Goal: Information Seeking & Learning: Learn about a topic

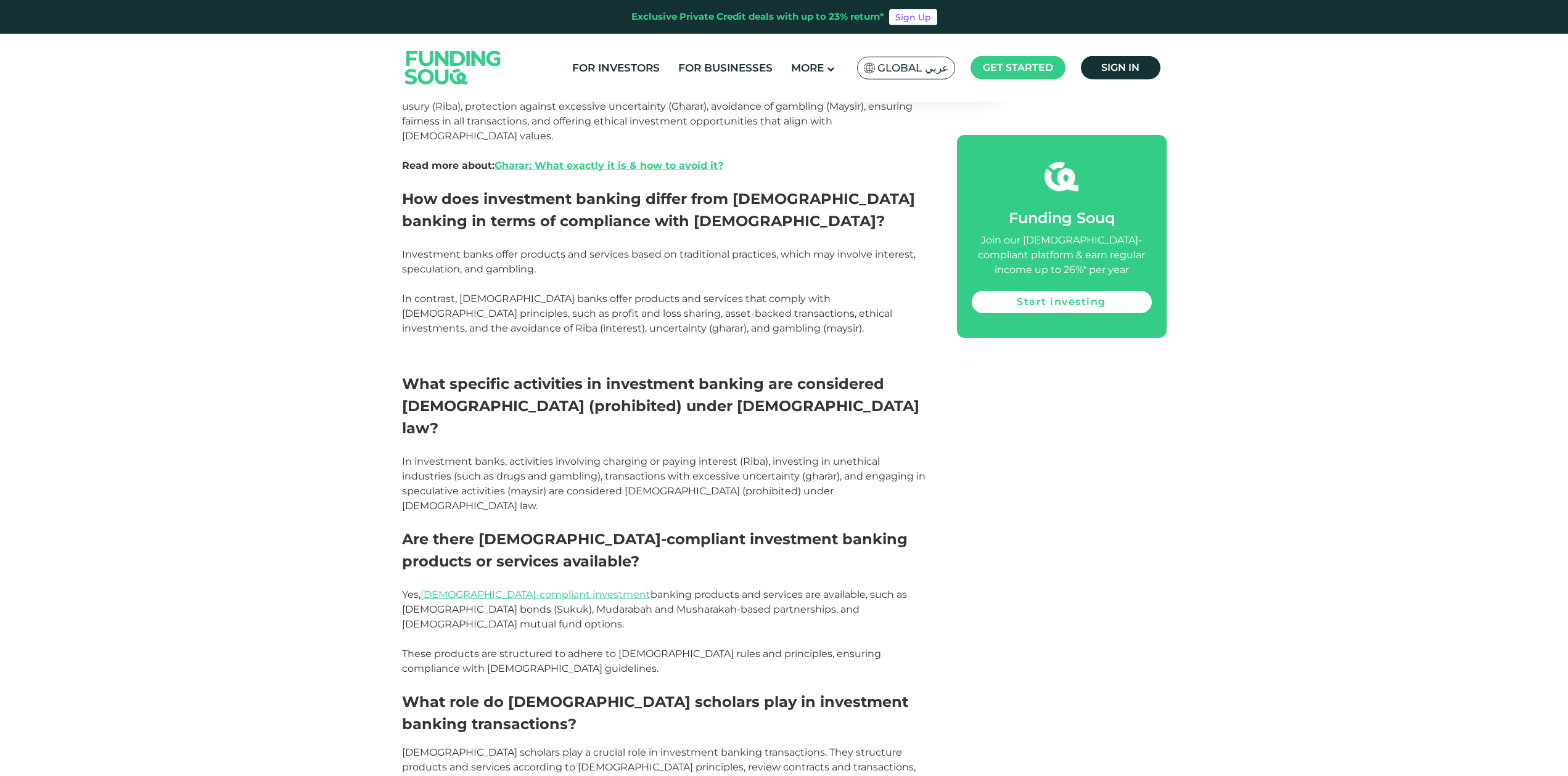
scroll to position [2138, 0]
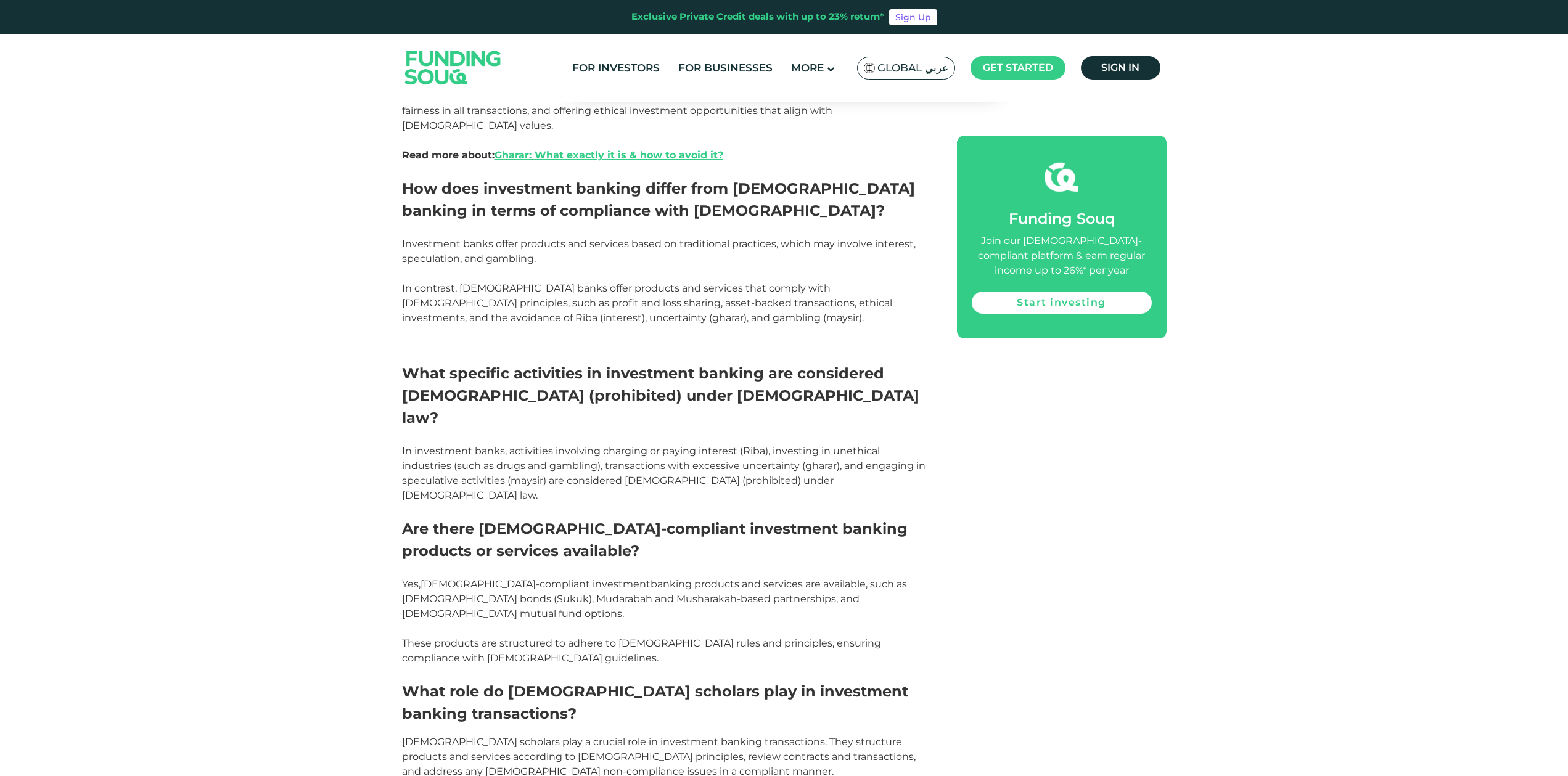
click at [563, 579] on link "[DEMOGRAPHIC_DATA]-compliant investment" at bounding box center [535, 584] width 230 height 12
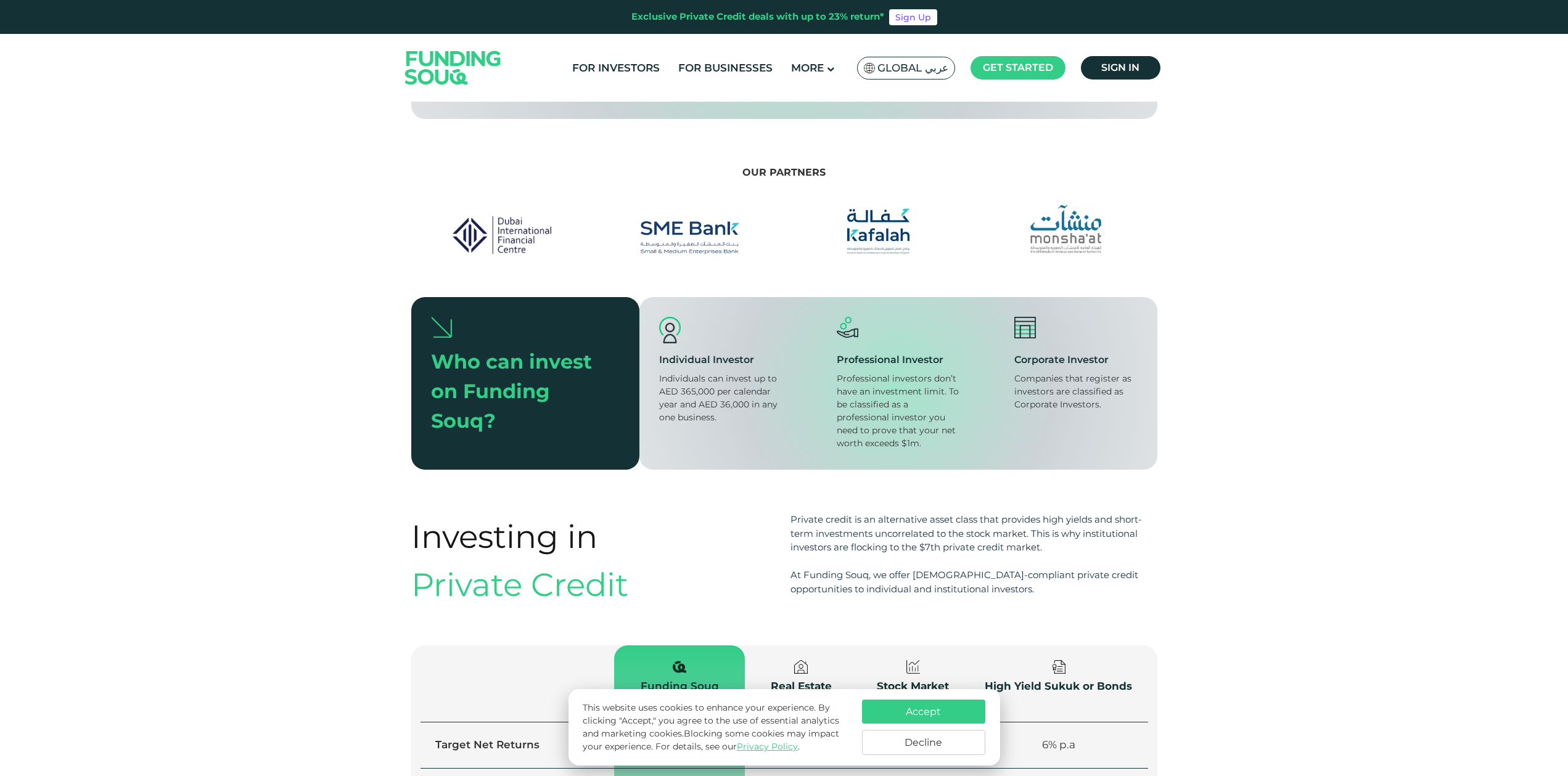
scroll to position [1447, 0]
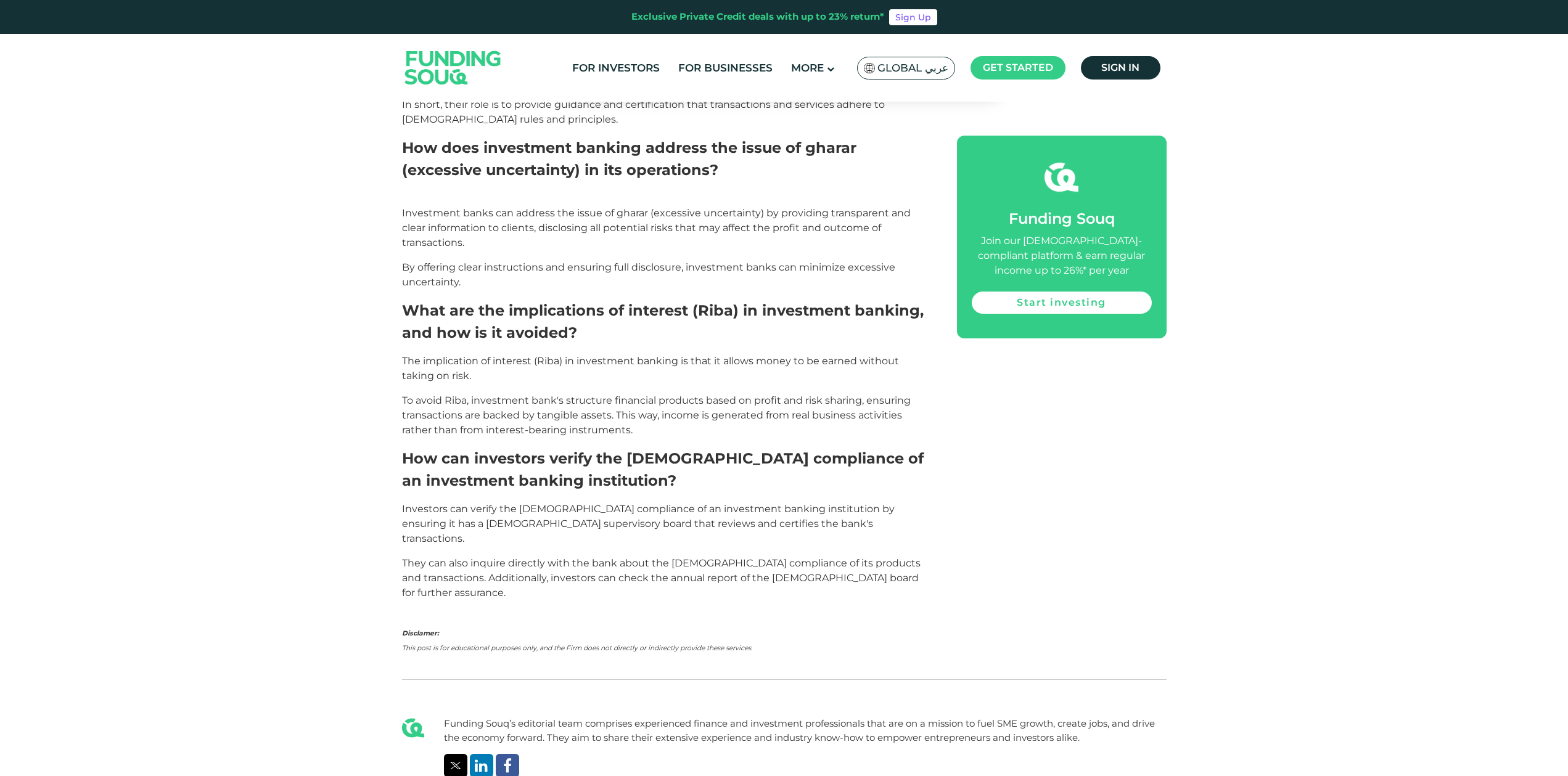
scroll to position [2830, 0]
